Goal: Task Accomplishment & Management: Manage account settings

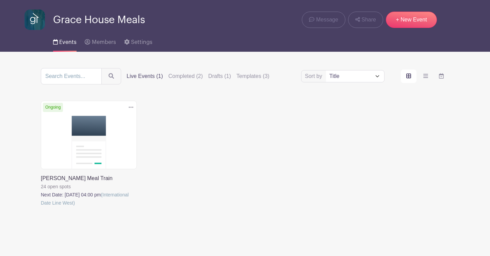
scroll to position [34, 0]
click at [137, 41] on span "Settings" at bounding box center [141, 41] width 21 height 5
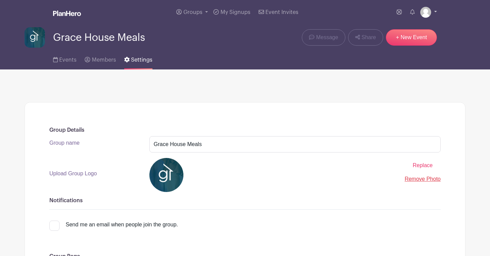
click at [434, 11] on link at bounding box center [428, 12] width 17 height 11
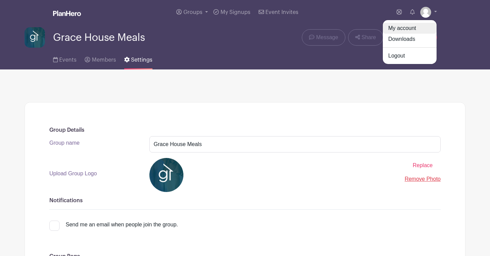
click at [413, 27] on link "My account" at bounding box center [410, 28] width 54 height 11
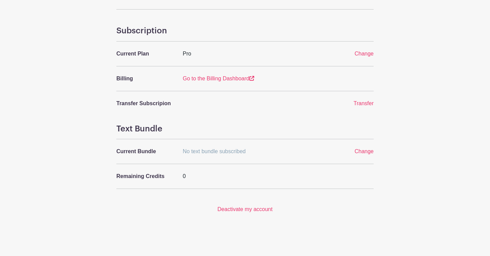
scroll to position [267, 0]
click at [365, 53] on span "Change" at bounding box center [364, 54] width 19 height 6
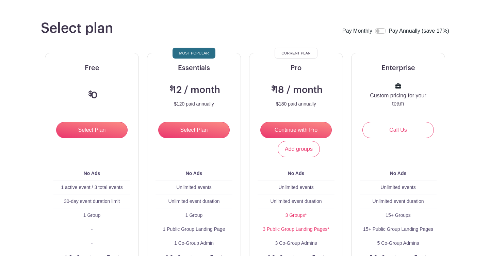
scroll to position [26, 0]
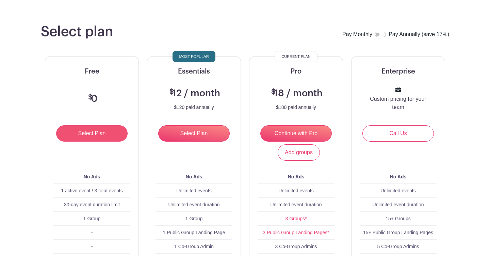
click at [99, 136] on input "Select Plan" at bounding box center [91, 133] width 71 height 16
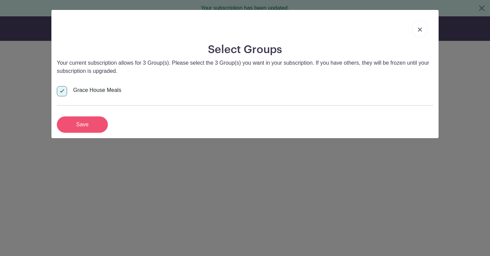
click at [91, 125] on input "Save" at bounding box center [82, 124] width 51 height 16
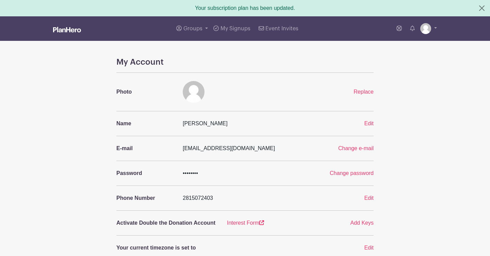
click at [74, 28] on img at bounding box center [67, 29] width 28 height 5
